Goal: Information Seeking & Learning: Learn about a topic

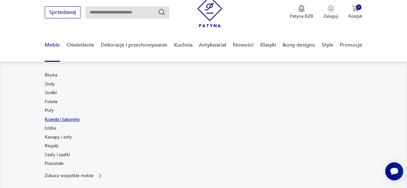
scroll to position [32, 0]
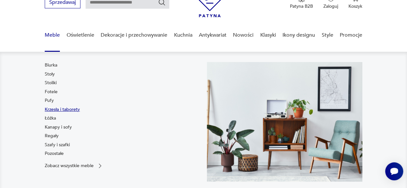
click at [54, 110] on link "Krzesła i taborety" at bounding box center [62, 109] width 35 height 6
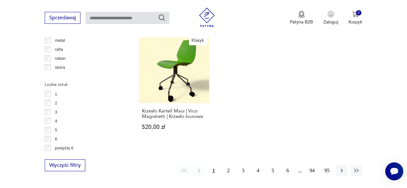
scroll to position [942, 0]
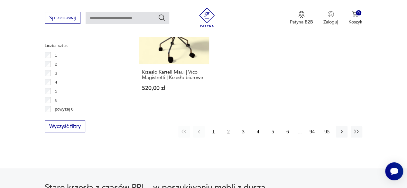
click at [224, 126] on button "2" at bounding box center [229, 132] width 12 height 12
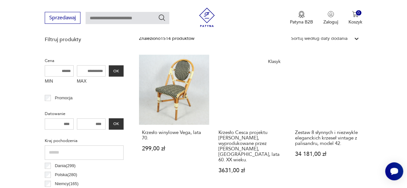
scroll to position [363, 0]
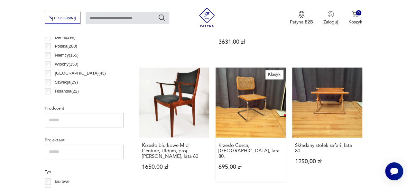
click at [240, 97] on link "Klasyk Krzesło Cesca, Włochy, lata 80. 695,00 zł" at bounding box center [250, 125] width 70 height 115
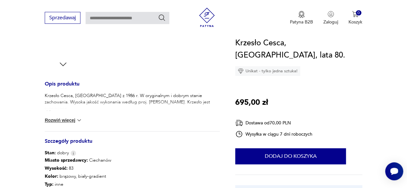
scroll to position [225, 0]
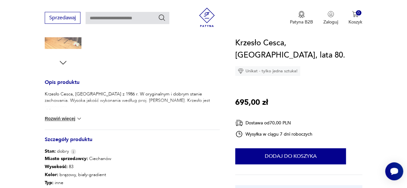
click at [58, 117] on button "Rozwiń więcej" at bounding box center [63, 118] width 37 height 6
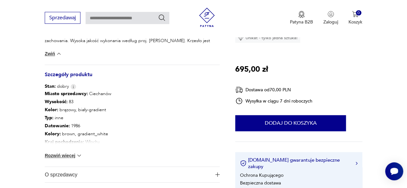
scroll to position [289, 0]
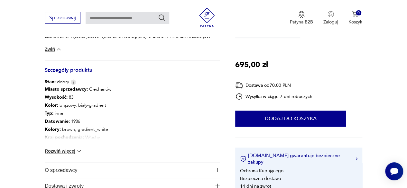
click at [56, 153] on button "Rozwiń więcej" at bounding box center [63, 151] width 37 height 6
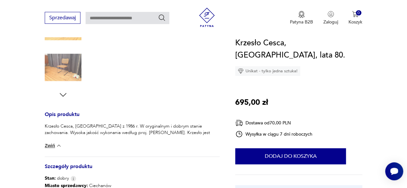
scroll to position [64, 0]
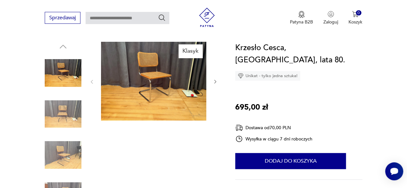
click at [66, 106] on img at bounding box center [63, 114] width 37 height 37
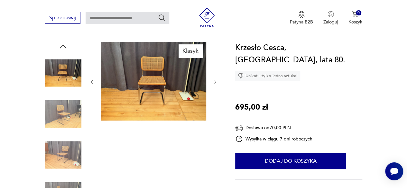
click at [66, 151] on img at bounding box center [63, 155] width 37 height 37
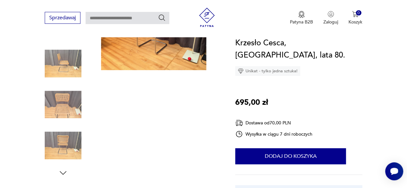
scroll to position [129, 0]
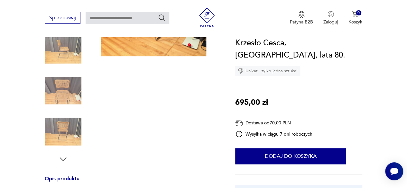
click at [59, 101] on img at bounding box center [63, 90] width 37 height 37
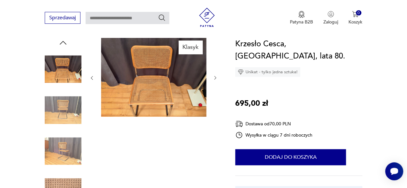
scroll to position [32, 0]
